Goal: Information Seeking & Learning: Learn about a topic

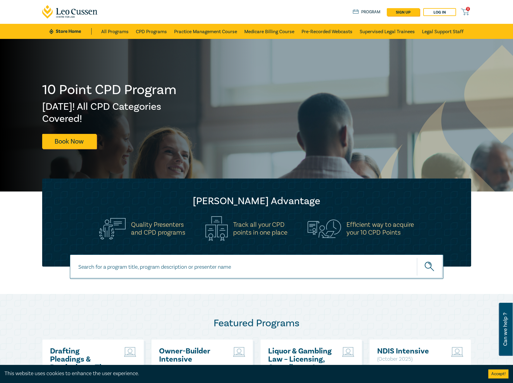
click at [155, 272] on input at bounding box center [257, 266] width 374 height 24
type input "s26001"
click at [417, 258] on button "submit" at bounding box center [430, 267] width 27 height 18
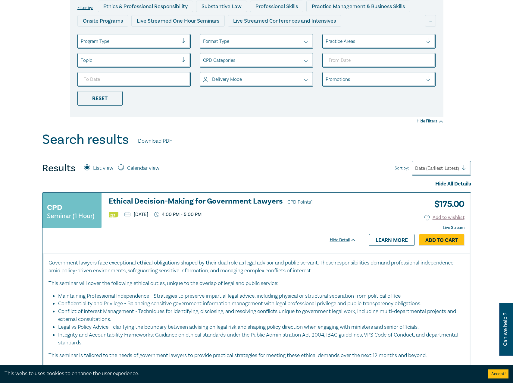
scroll to position [90, 0]
click at [248, 202] on h3 "Ethical Decision-Making for Government Lawyers CPD Points 1" at bounding box center [233, 201] width 248 height 9
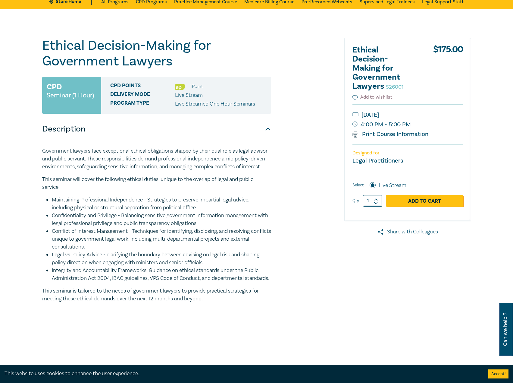
scroll to position [30, 0]
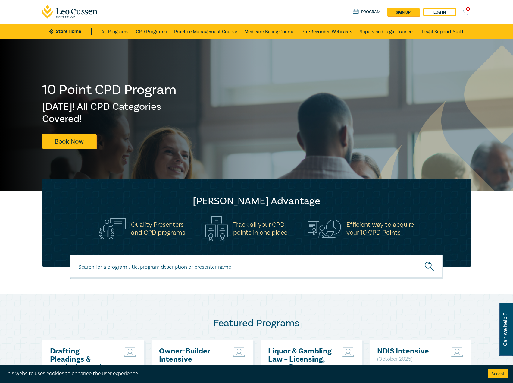
click at [187, 265] on input at bounding box center [257, 266] width 374 height 24
type input "s26109"
click at [417, 258] on button "submit" at bounding box center [430, 267] width 27 height 18
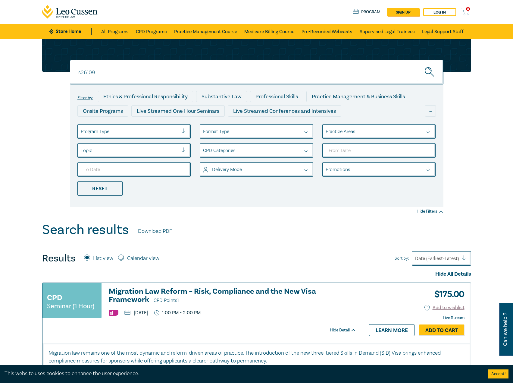
click at [220, 292] on h3 "Migration Law Reform – Risk, Compliance and the New Visa Framework CPD Points 1" at bounding box center [233, 295] width 248 height 17
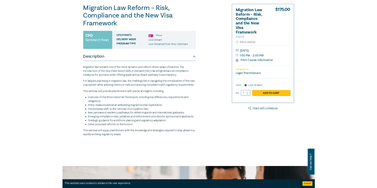
scroll to position [60, 0]
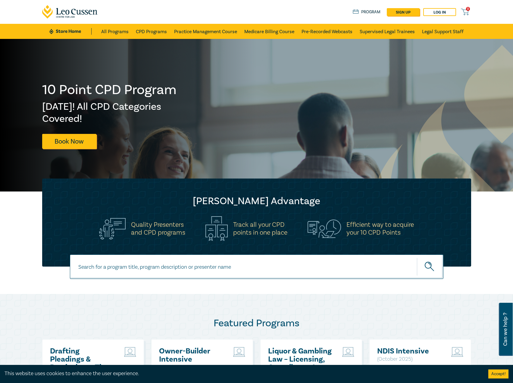
click at [149, 273] on input at bounding box center [257, 266] width 374 height 24
click at [156, 265] on input at bounding box center [257, 266] width 374 height 24
type input "c25005"
click at [417, 258] on button "submit" at bounding box center [430, 267] width 27 height 18
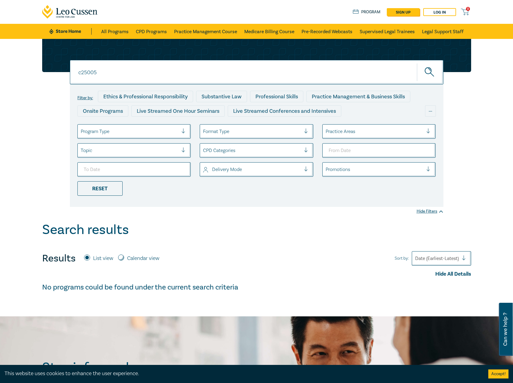
drag, startPoint x: 133, startPoint y: 68, endPoint x: 61, endPoint y: 71, distance: 72.1
click at [61, 71] on div "c25005 c25005 c25005 Filter by: Ethics & Professional Responsibility Substantiv…" at bounding box center [257, 123] width 437 height 168
type input "i25047"
click at [417, 63] on button "submit" at bounding box center [430, 72] width 27 height 18
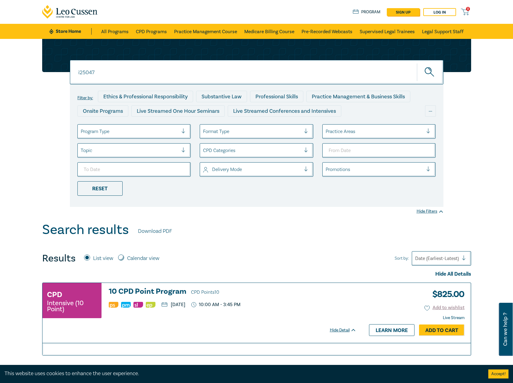
click at [145, 289] on h3 "10 CPD Point Program CPD Points 10" at bounding box center [233, 291] width 248 height 9
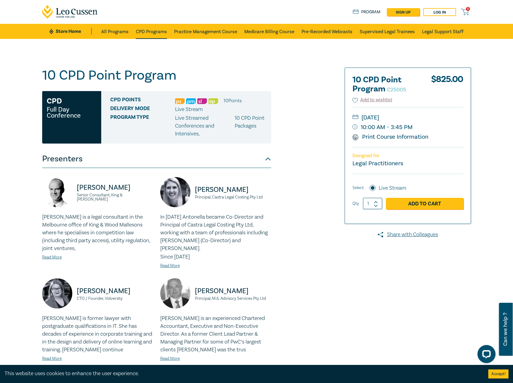
click at [164, 31] on link "CPD Programs" at bounding box center [151, 31] width 31 height 15
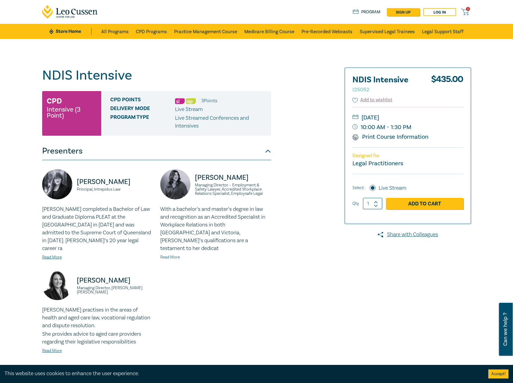
click at [173, 254] on link "Read More" at bounding box center [170, 256] width 20 height 5
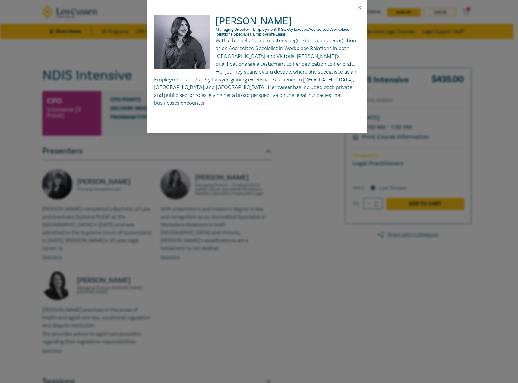
click at [358, 4] on div at bounding box center [257, 7] width 220 height 15
click at [360, 7] on button "Close" at bounding box center [359, 7] width 5 height 5
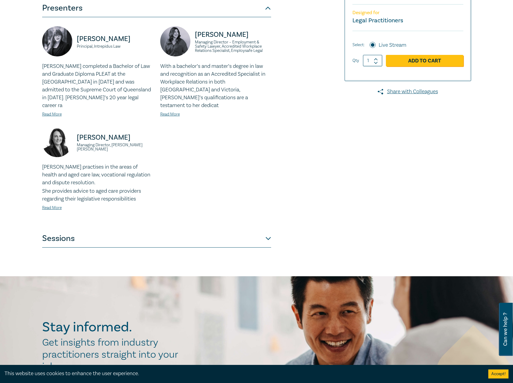
scroll to position [151, 0]
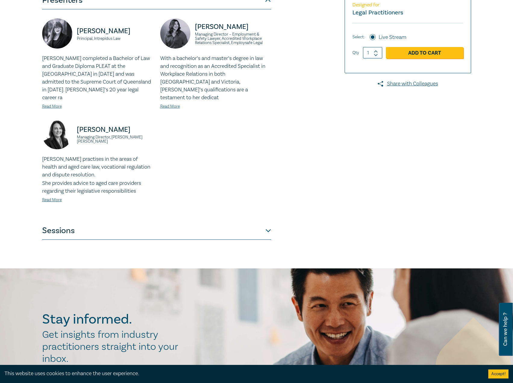
click at [189, 229] on button "Sessions" at bounding box center [156, 231] width 229 height 18
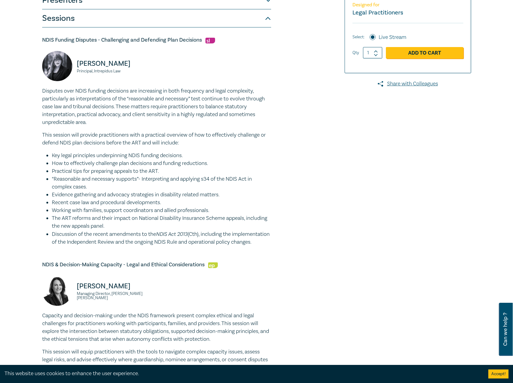
scroll to position [0, 0]
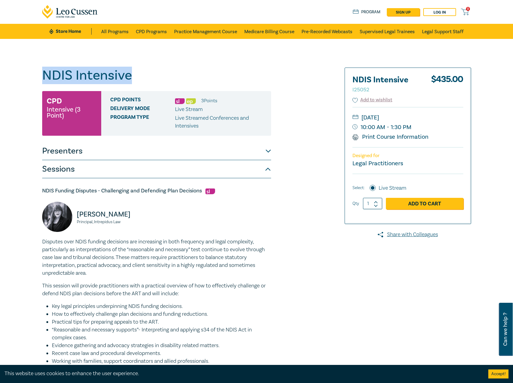
drag, startPoint x: 144, startPoint y: 78, endPoint x: 66, endPoint y: 75, distance: 77.8
copy h1 "NDIS Intensive"
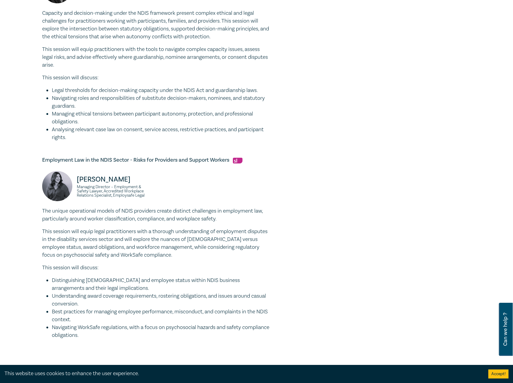
scroll to position [452, 0]
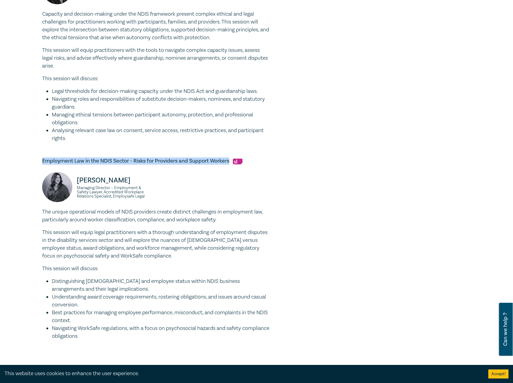
drag, startPoint x: 228, startPoint y: 169, endPoint x: 55, endPoint y: 167, distance: 173.4
copy h5 "Employment Law in the NDIS Sector - Risks for Providers and Support Workers"
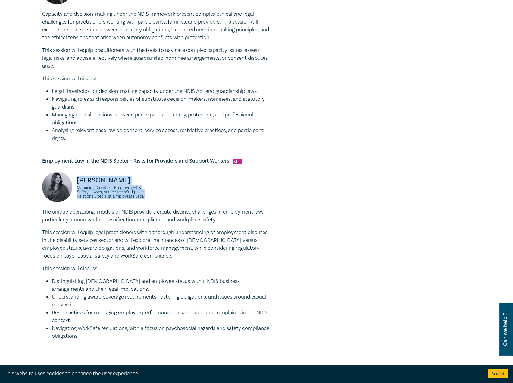
drag, startPoint x: 157, startPoint y: 207, endPoint x: 73, endPoint y: 186, distance: 87.0
click at [73, 186] on div "Kate Simpson Managing Director – Employment & Safety Lawyer, Accredited Workpla…" at bounding box center [157, 190] width 236 height 36
copy div "Kate Simpson Managing Director – Employment & Safety Lawyer, Accredited Workpla…"
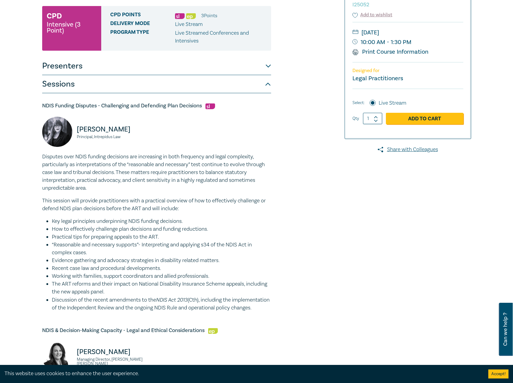
scroll to position [0, 0]
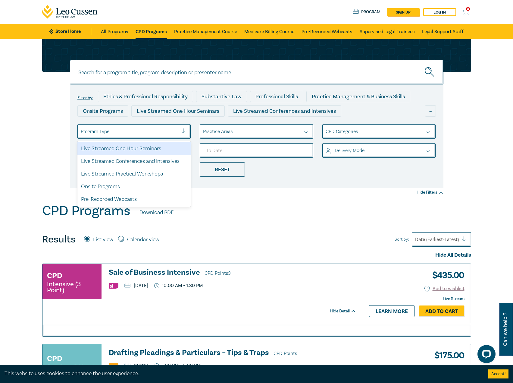
click at [148, 128] on div at bounding box center [130, 132] width 98 height 8
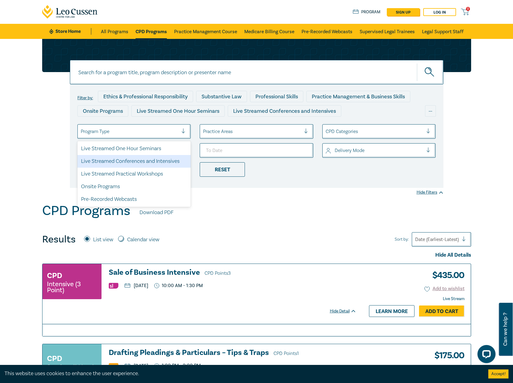
click at [147, 163] on div "Live Streamed Conferences and Intensives" at bounding box center [134, 161] width 114 height 13
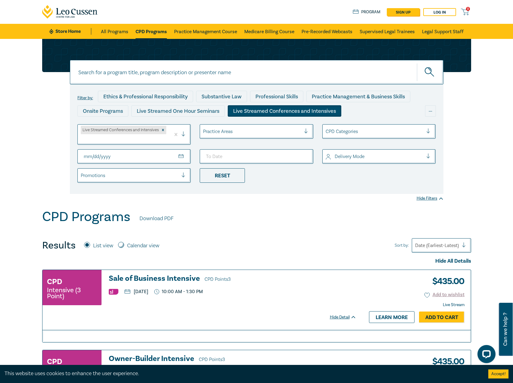
click at [178, 159] on input "From Date" at bounding box center [134, 156] width 114 height 14
click at [183, 157] on input "From Date" at bounding box center [134, 156] width 114 height 14
type input "2025-11-01"
click at [300, 156] on input "To Date" at bounding box center [257, 156] width 114 height 14
click at [303, 155] on input "To Date" at bounding box center [257, 156] width 114 height 14
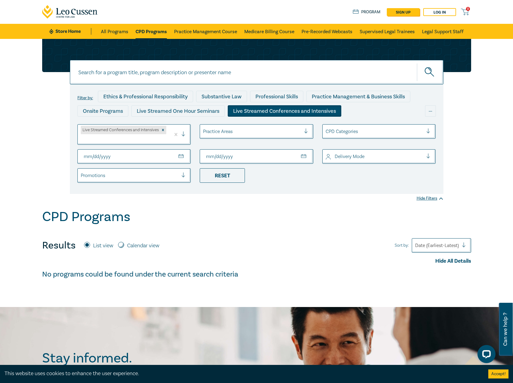
type input "2025-11-30"
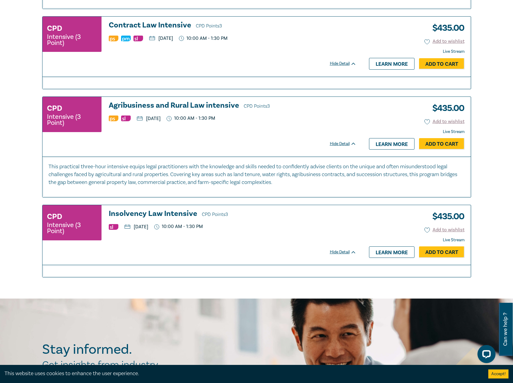
scroll to position [422, 0]
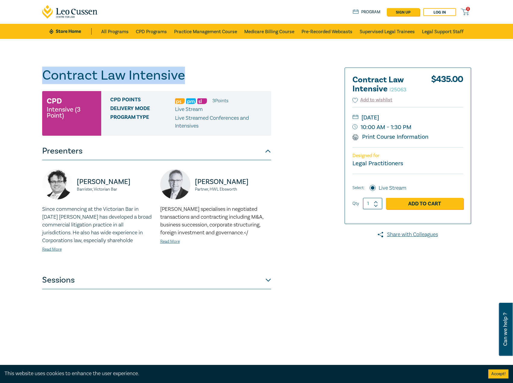
drag, startPoint x: 192, startPoint y: 76, endPoint x: 46, endPoint y: 79, distance: 145.4
click at [46, 79] on h1 "Contract Law Intensive I25063" at bounding box center [156, 76] width 229 height 16
drag, startPoint x: 199, startPoint y: 79, endPoint x: 21, endPoint y: 81, distance: 178.8
click at [21, 81] on div "Contract Law Intensive I25063 CPD Intensive (3 Point) CPD Points 3 Point s Deli…" at bounding box center [256, 218] width 513 height 359
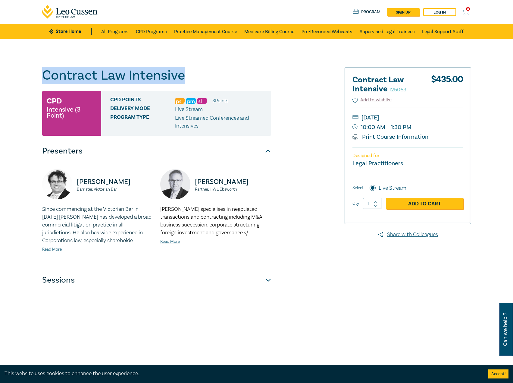
copy h1 "Contract Law Intensive"
drag, startPoint x: 455, startPoint y: 117, endPoint x: 440, endPoint y: 118, distance: 15.1
click at [440, 118] on small "[DATE]" at bounding box center [408, 118] width 111 height 10
copy small "[DATE]"
click at [255, 280] on button "Sessions" at bounding box center [156, 280] width 229 height 18
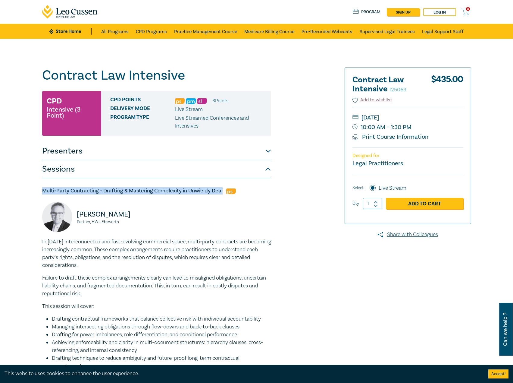
drag, startPoint x: 223, startPoint y: 189, endPoint x: 30, endPoint y: 189, distance: 193.0
copy h5 "Multi-Party Contracting - Drafting & Mastering Complexity in Unwieldy Deal"
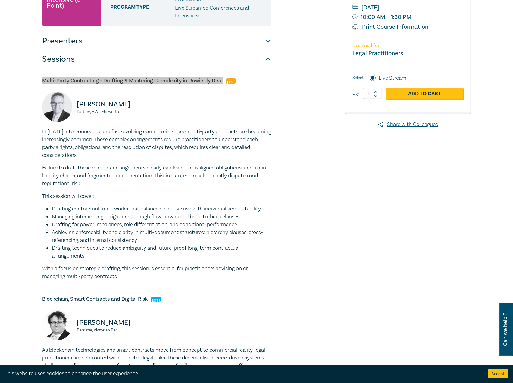
scroll to position [121, 0]
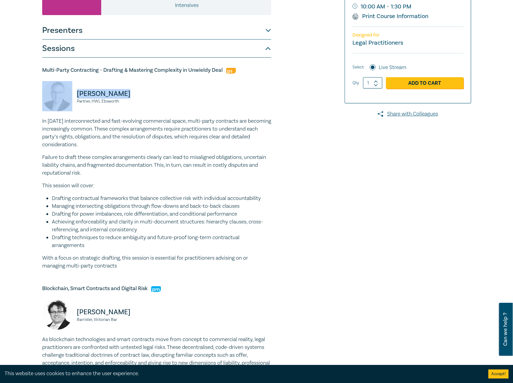
drag, startPoint x: 131, startPoint y: 95, endPoint x: 72, endPoint y: 95, distance: 58.8
click at [72, 95] on div "[PERSON_NAME] Partner, [PERSON_NAME]" at bounding box center [97, 99] width 111 height 36
copy div "[PERSON_NAME]"
drag, startPoint x: 121, startPoint y: 102, endPoint x: 74, endPoint y: 103, distance: 47.0
click at [74, 103] on div "[PERSON_NAME] Partner, [PERSON_NAME]" at bounding box center [97, 99] width 111 height 36
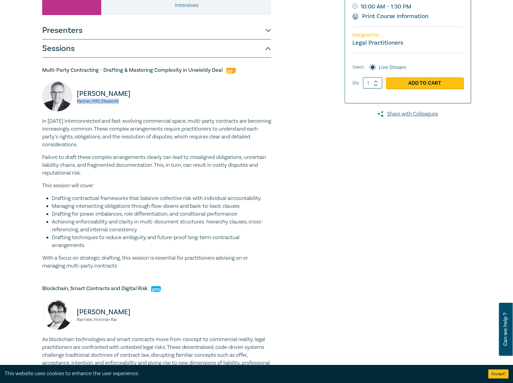
copy small "Partner, HWL Ebsworth"
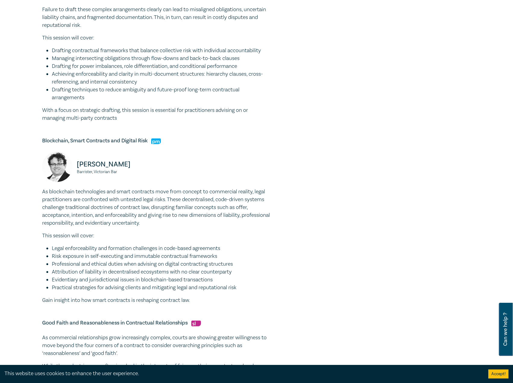
scroll to position [302, 0]
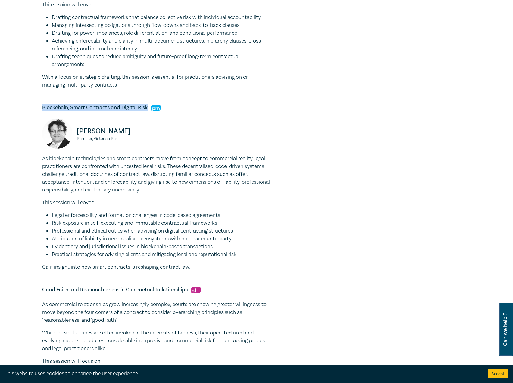
drag, startPoint x: 148, startPoint y: 106, endPoint x: 66, endPoint y: 106, distance: 82.0
click at [32, 107] on div "Contract Law Intensive I25063 CPD Intensive (3 Point) CPD Points 3 Point s Deli…" at bounding box center [256, 116] width 513 height 758
copy h5 "Blockchain, Smart Contracts and Digital Risk"
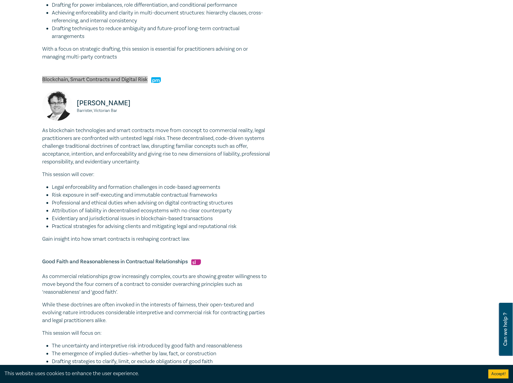
scroll to position [332, 0]
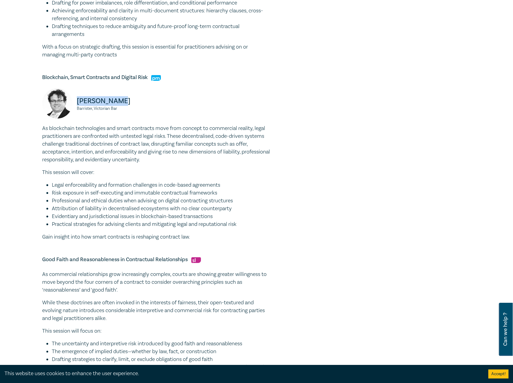
drag, startPoint x: 125, startPoint y: 101, endPoint x: 76, endPoint y: 103, distance: 48.9
click at [76, 103] on div "[PERSON_NAME], Victorian Bar" at bounding box center [97, 106] width 111 height 36
copy p "[PERSON_NAME]"
drag, startPoint x: 127, startPoint y: 111, endPoint x: 77, endPoint y: 110, distance: 50.7
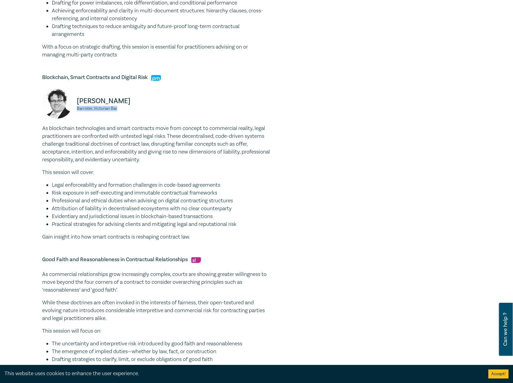
click at [77, 110] on div "[PERSON_NAME], Victorian Bar" at bounding box center [97, 106] width 111 height 36
copy small "Barrister, Victorian Bar"
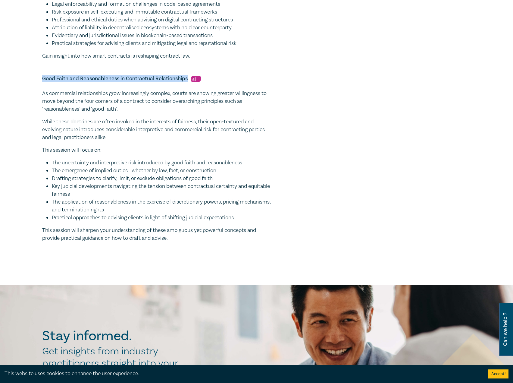
drag, startPoint x: 187, startPoint y: 79, endPoint x: 62, endPoint y: 74, distance: 125.5
copy h5 "Good Faith and Reasonableness in Contractual Relationships"
click at [230, 163] on li "The uncertainty and interpretive risk introduced by good faith and reasonablene…" at bounding box center [162, 163] width 220 height 8
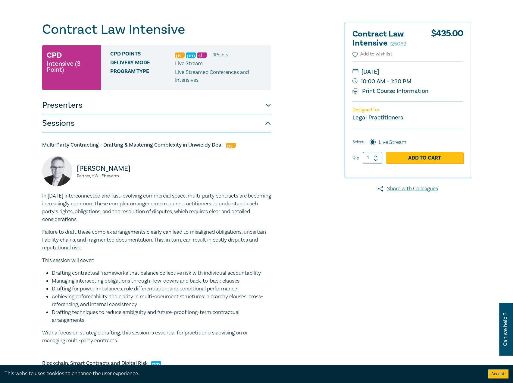
scroll to position [0, 0]
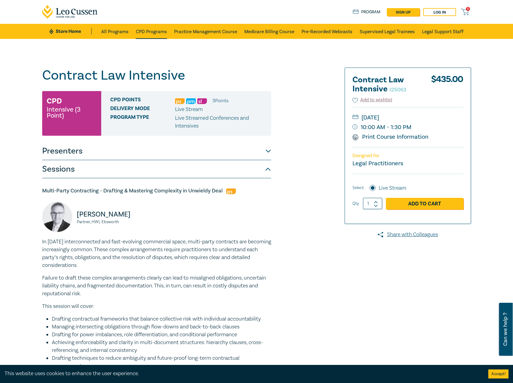
click at [154, 29] on link "CPD Programs" at bounding box center [151, 31] width 31 height 15
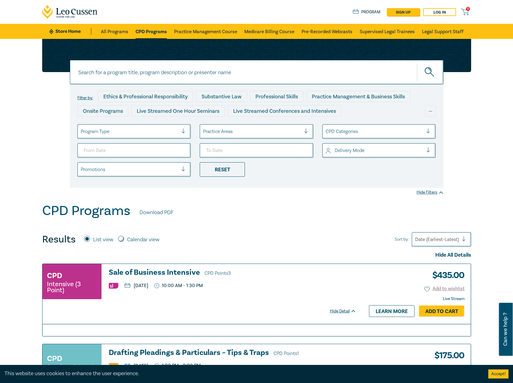
click at [255, 219] on div "CPD Programs Download PDF" at bounding box center [256, 212] width 429 height 19
click at [192, 72] on input at bounding box center [257, 72] width 374 height 24
type input "ndis"
click at [417, 63] on button "submit" at bounding box center [430, 72] width 27 height 18
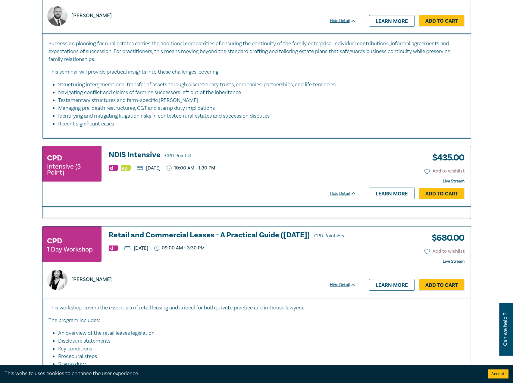
click at [142, 152] on h3 "NDIS Intensive CPD Points 3" at bounding box center [233, 155] width 248 height 9
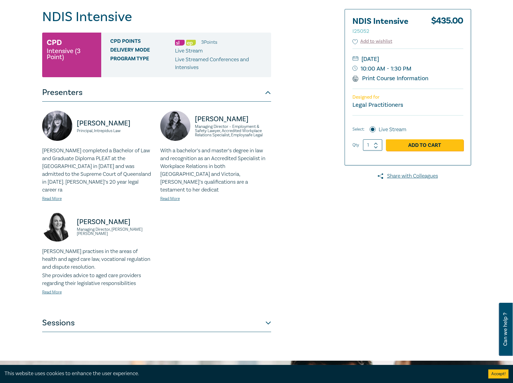
scroll to position [60, 0]
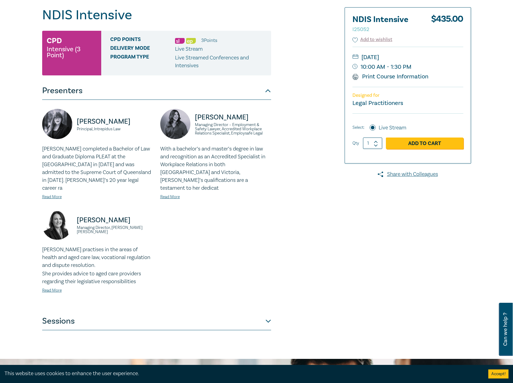
drag, startPoint x: 250, startPoint y: 111, endPoint x: 249, endPoint y: 115, distance: 3.8
click at [249, 113] on div "[PERSON_NAME] Managing Director – Employment & Safety Lawyer, Accredited Workpl…" at bounding box center [215, 127] width 111 height 36
drag, startPoint x: 249, startPoint y: 115, endPoint x: 195, endPoint y: 115, distance: 54.6
click at [195, 115] on p "[PERSON_NAME]" at bounding box center [233, 117] width 76 height 10
drag, startPoint x: 272, startPoint y: 134, endPoint x: 220, endPoint y: 128, distance: 53.0
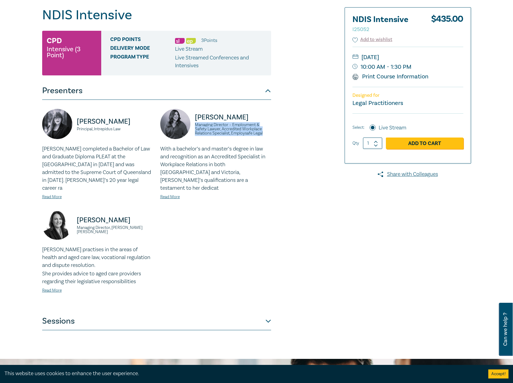
click at [194, 124] on div "[PERSON_NAME] Managing Director – Employment & Safety Lawyer, Accredited Workpl…" at bounding box center [216, 159] width 118 height 101
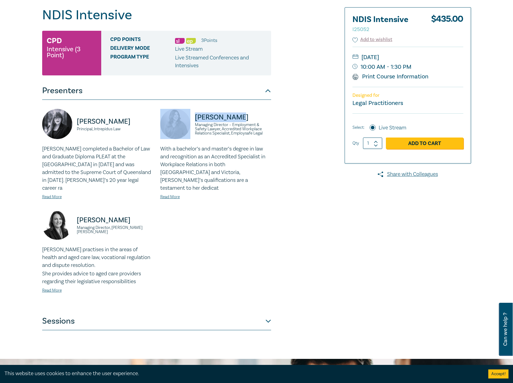
drag, startPoint x: 244, startPoint y: 117, endPoint x: 188, endPoint y: 115, distance: 56.1
click at [188, 115] on div "[PERSON_NAME] Managing Director – Employment & Safety Lawyer, Accredited Workpl…" at bounding box center [215, 127] width 111 height 36
drag, startPoint x: 441, startPoint y: 56, endPoint x: 425, endPoint y: 56, distance: 16.3
click at [425, 56] on small "[DATE]" at bounding box center [408, 57] width 111 height 10
click at [436, 58] on small "[DATE]" at bounding box center [408, 57] width 111 height 10
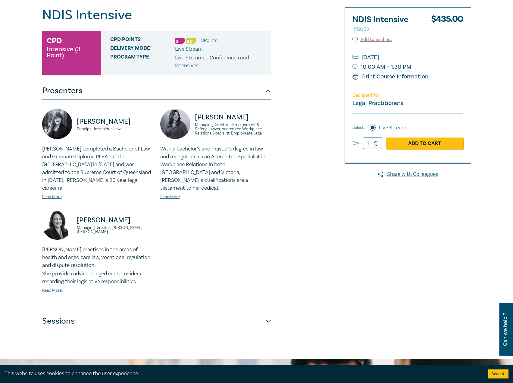
drag, startPoint x: 420, startPoint y: 57, endPoint x: 409, endPoint y: 56, distance: 11.2
click at [409, 56] on small "[DATE]" at bounding box center [408, 57] width 111 height 10
click at [396, 56] on small "[DATE]" at bounding box center [408, 57] width 111 height 10
drag, startPoint x: 398, startPoint y: 56, endPoint x: 449, endPoint y: 61, distance: 50.8
click at [449, 61] on small "[DATE]" at bounding box center [408, 57] width 111 height 10
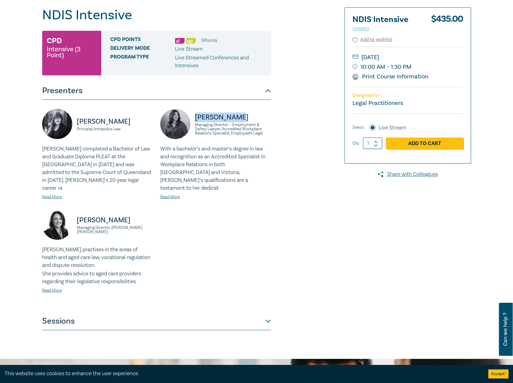
drag, startPoint x: 256, startPoint y: 118, endPoint x: 191, endPoint y: 118, distance: 64.5
click at [191, 118] on div "[PERSON_NAME] Managing Director – Employment & Safety Lawyer, Accredited Workpl…" at bounding box center [215, 127] width 111 height 36
drag, startPoint x: 270, startPoint y: 132, endPoint x: 194, endPoint y: 124, distance: 75.8
click at [193, 124] on div "[PERSON_NAME] Managing Director – Employment & Safety Lawyer, Accredited Workpl…" at bounding box center [215, 127] width 111 height 36
click at [171, 194] on link "Read More" at bounding box center [170, 196] width 20 height 5
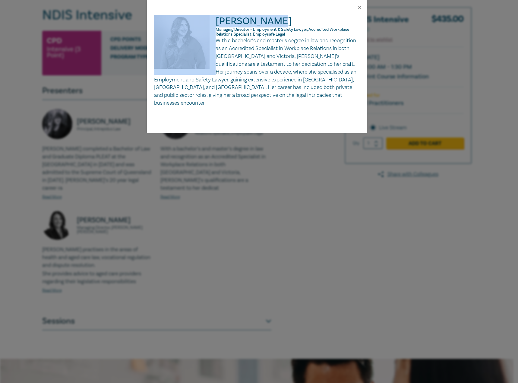
drag, startPoint x: 288, startPoint y: 22, endPoint x: 207, endPoint y: 22, distance: 80.2
click at [207, 22] on div "[PERSON_NAME] Managing Director – Employment & Safety Lawyer, Accredited Workpl…" at bounding box center [257, 61] width 206 height 92
drag, startPoint x: 305, startPoint y: 34, endPoint x: 215, endPoint y: 30, distance: 89.4
click at [214, 30] on div "[PERSON_NAME] Managing Director – Employment & Safety Lawyer, Accredited Workpl…" at bounding box center [257, 61] width 206 height 92
click at [220, 31] on span "Managing Director – Employment & Safety Lawyer, Accredited Workplace Relations …" at bounding box center [283, 32] width 134 height 10
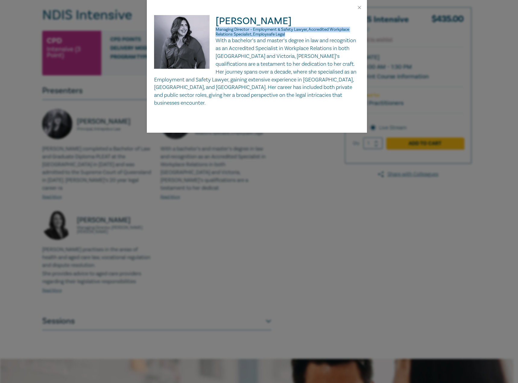
drag, startPoint x: 295, startPoint y: 36, endPoint x: 216, endPoint y: 29, distance: 78.7
click at [216, 29] on p "Managing Director – Employment & Safety Lawyer, Accredited Workplace Relations …" at bounding box center [257, 32] width 206 height 10
click at [323, 93] on p "With a bachelor’s and master’s degree in law and recognition as an Accredited S…" at bounding box center [257, 72] width 206 height 70
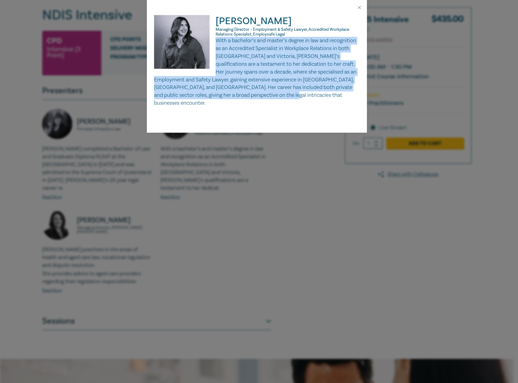
drag, startPoint x: 320, startPoint y: 100, endPoint x: 216, endPoint y: 39, distance: 121.1
click at [216, 39] on div "[PERSON_NAME] Managing Director – Employment & Safety Lawyer, Accredited Workpl…" at bounding box center [257, 74] width 220 height 118
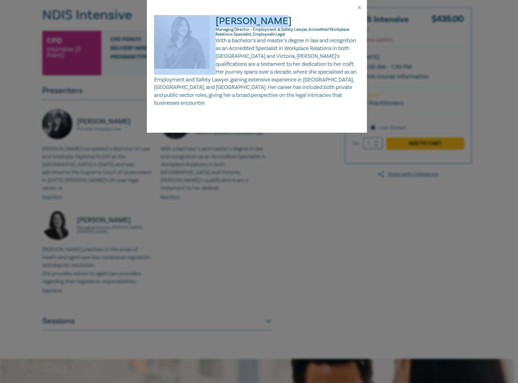
drag, startPoint x: 282, startPoint y: 22, endPoint x: 200, endPoint y: 22, distance: 82.3
click at [200, 22] on div "[PERSON_NAME] Managing Director – Employment & Safety Lawyer, Accredited Workpl…" at bounding box center [257, 61] width 206 height 92
drag, startPoint x: 294, startPoint y: 33, endPoint x: 212, endPoint y: 28, distance: 82.2
click at [212, 28] on div "[PERSON_NAME] Managing Director – Employment & Safety Lawyer, Accredited Workpl…" at bounding box center [257, 61] width 206 height 92
drag, startPoint x: 239, startPoint y: 30, endPoint x: 273, endPoint y: 32, distance: 33.5
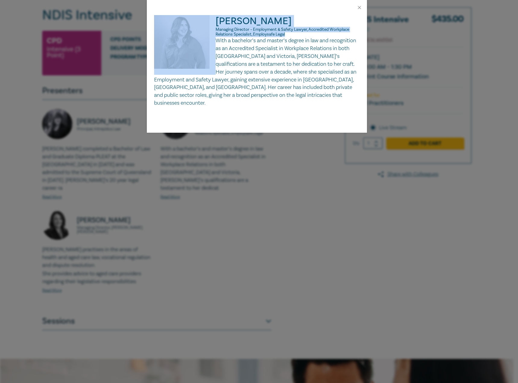
click at [240, 30] on span "Managing Director – Employment & Safety Lawyer, Accredited Workplace Relations …" at bounding box center [283, 32] width 134 height 10
click at [292, 36] on p "Managing Director – Employment & Safety Lawyer, Accredited Workplace Relations …" at bounding box center [257, 32] width 206 height 10
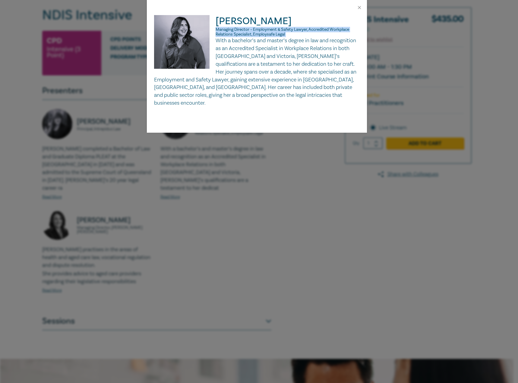
drag, startPoint x: 292, startPoint y: 36, endPoint x: 220, endPoint y: 31, distance: 72.8
click at [220, 31] on p "Managing Director – Employment & Safety Lawyer, Accredited Workplace Relations …" at bounding box center [257, 32] width 206 height 10
click at [364, 7] on div at bounding box center [257, 7] width 220 height 15
click at [359, 7] on button "Close" at bounding box center [359, 7] width 5 height 5
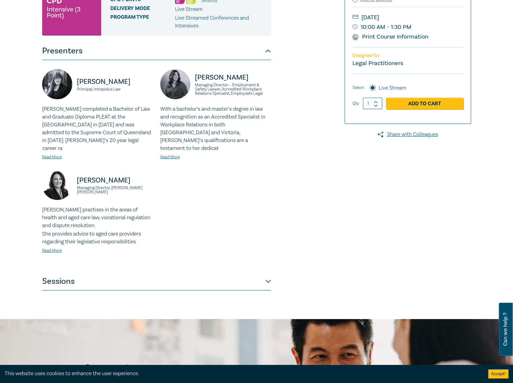
scroll to position [181, 0]
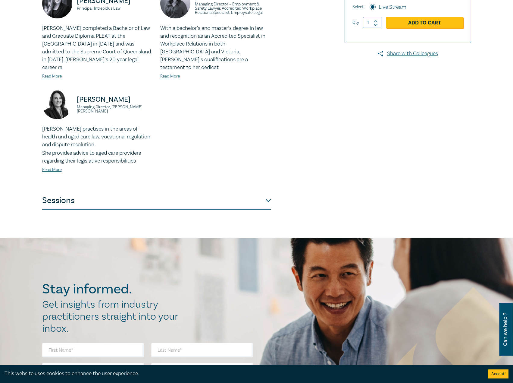
click at [202, 200] on button "Sessions" at bounding box center [156, 200] width 229 height 18
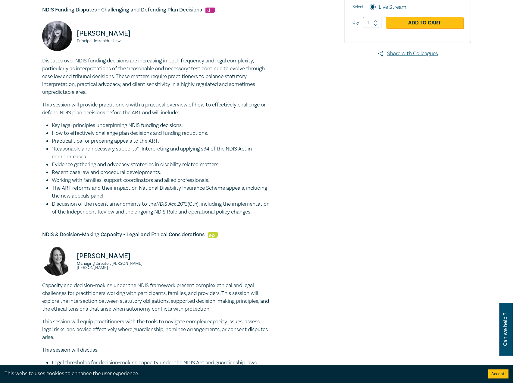
scroll to position [90, 0]
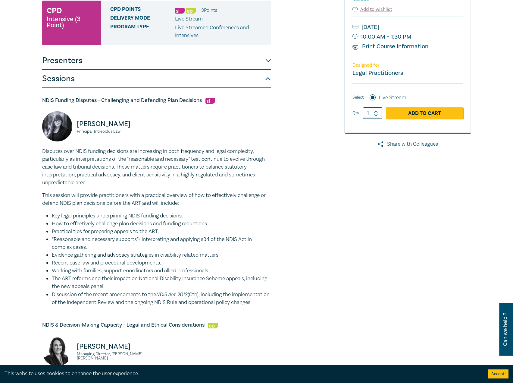
drag, startPoint x: 164, startPoint y: 127, endPoint x: 87, endPoint y: 126, distance: 77.2
click at [71, 126] on div "[PERSON_NAME] Principal, Intrepidus Law" at bounding box center [157, 129] width 236 height 36
drag, startPoint x: 137, startPoint y: 133, endPoint x: 76, endPoint y: 132, distance: 60.3
click at [76, 132] on div "[PERSON_NAME] Principal, Intrepidus Law" at bounding box center [97, 129] width 111 height 36
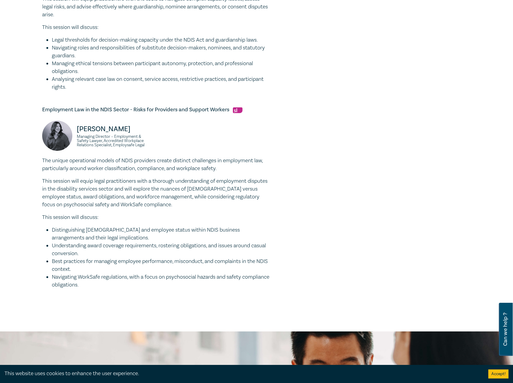
scroll to position [513, 0]
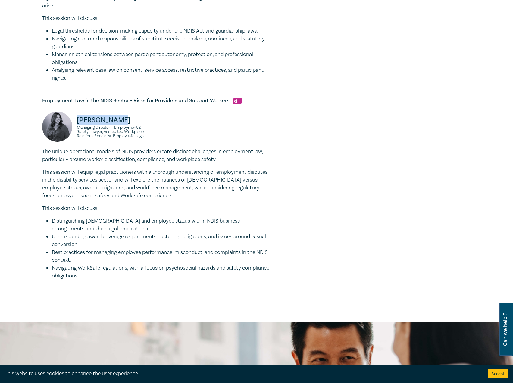
drag, startPoint x: 130, startPoint y: 127, endPoint x: 77, endPoint y: 127, distance: 53.1
click at [75, 126] on div "[PERSON_NAME] Managing Director – Employment & Safety Lawyer, Accredited Workpl…" at bounding box center [97, 130] width 111 height 36
drag, startPoint x: 157, startPoint y: 145, endPoint x: 73, endPoint y: 134, distance: 84.9
click at [73, 134] on div "[PERSON_NAME] Managing Director – Employment & Safety Lawyer, Accredited Workpl…" at bounding box center [157, 130] width 236 height 36
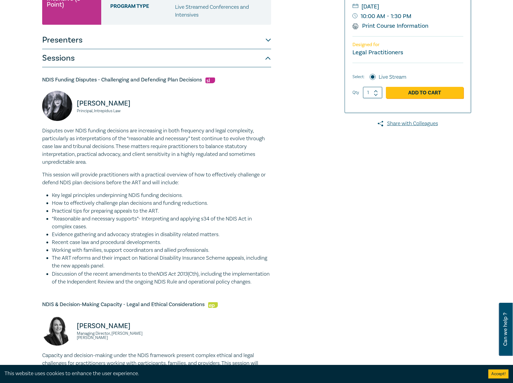
scroll to position [90, 0]
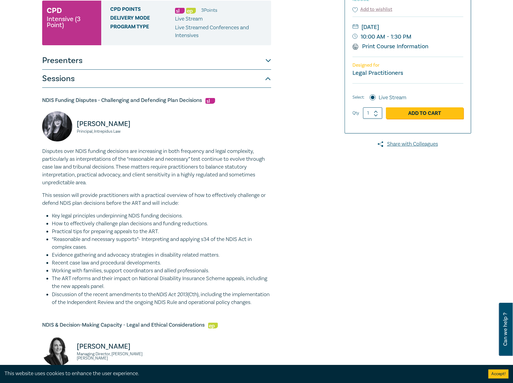
drag, startPoint x: 152, startPoint y: 126, endPoint x: 93, endPoint y: 124, distance: 58.9
click at [79, 125] on p "[PERSON_NAME]" at bounding box center [115, 124] width 76 height 10
click at [169, 130] on div "[PERSON_NAME] Principal, Intrepidus Law" at bounding box center [157, 129] width 236 height 36
drag, startPoint x: 150, startPoint y: 123, endPoint x: 77, endPoint y: 123, distance: 73.0
click at [77, 123] on p "[PERSON_NAME]" at bounding box center [115, 124] width 76 height 10
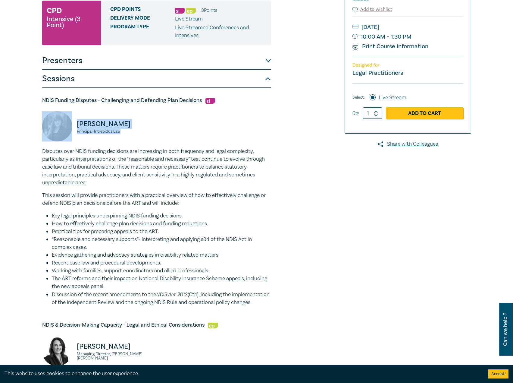
drag, startPoint x: 142, startPoint y: 134, endPoint x: 70, endPoint y: 132, distance: 72.1
click at [70, 132] on div "[PERSON_NAME] Principal, Intrepidus Law" at bounding box center [97, 129] width 111 height 36
drag, startPoint x: 96, startPoint y: 131, endPoint x: 139, endPoint y: 120, distance: 44.7
click at [140, 120] on p "[PERSON_NAME]" at bounding box center [115, 124] width 76 height 10
click at [131, 135] on div "[PERSON_NAME] Principal, Intrepidus Law" at bounding box center [97, 129] width 111 height 36
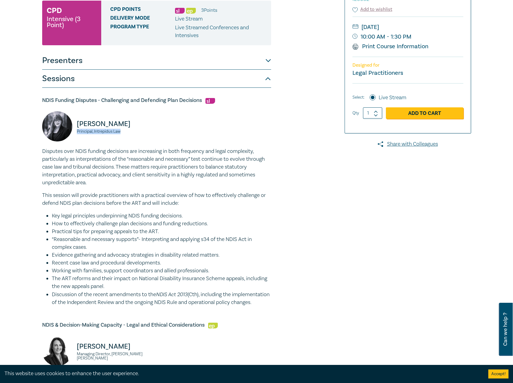
drag, startPoint x: 131, startPoint y: 134, endPoint x: 77, endPoint y: 131, distance: 54.6
click at [77, 131] on small "Principal, Intrepidus Law" at bounding box center [115, 131] width 76 height 4
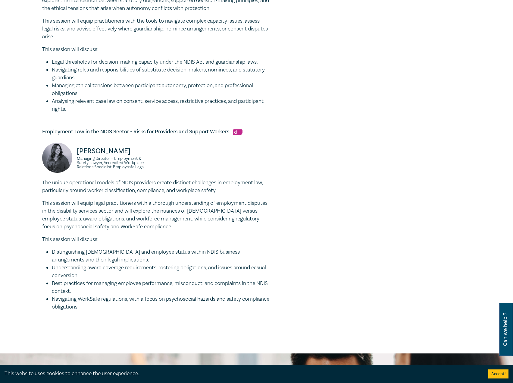
scroll to position [573, 0]
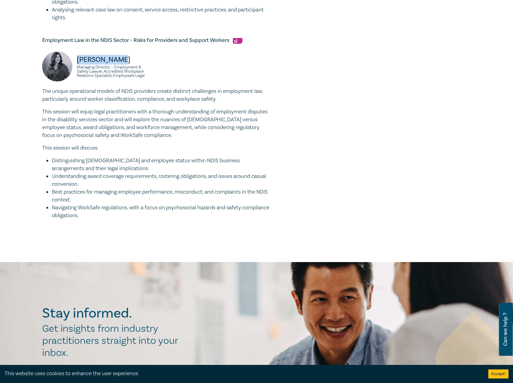
drag, startPoint x: 132, startPoint y: 68, endPoint x: 77, endPoint y: 69, distance: 55.2
click at [77, 65] on p "[PERSON_NAME]" at bounding box center [115, 60] width 76 height 10
drag, startPoint x: 162, startPoint y: 84, endPoint x: 77, endPoint y: 73, distance: 85.0
click at [77, 73] on div "[PERSON_NAME] Managing Director – Employment & Safety Lawyer, Accredited Workpl…" at bounding box center [157, 69] width 236 height 36
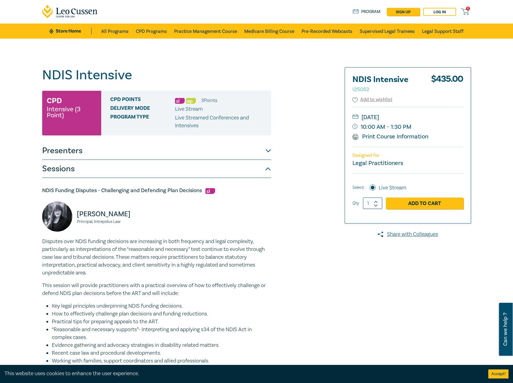
scroll to position [0, 0]
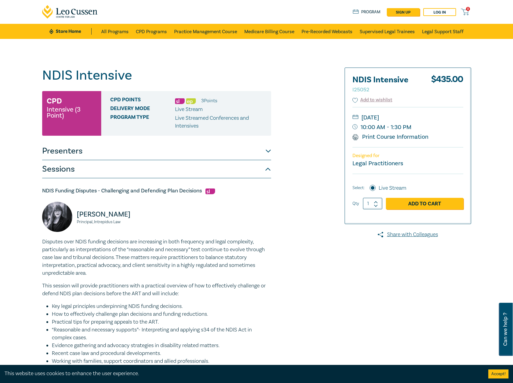
click at [73, 36] on ul "Store Home All Programs CPD Programs Practice Management Course Medicare Billin…" at bounding box center [256, 31] width 414 height 15
click at [77, 32] on link "Store Home" at bounding box center [70, 31] width 42 height 7
